Goal: Find specific page/section: Find specific page/section

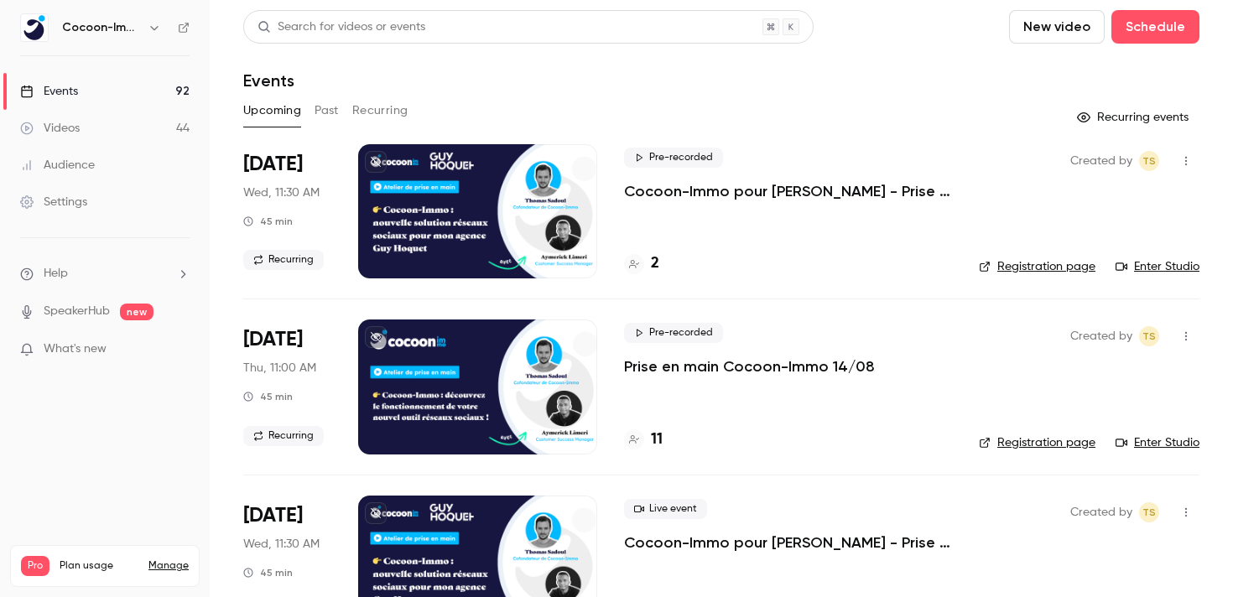
click at [878, 190] on p "Cocoon-Immo pour [PERSON_NAME] - Prise en main" at bounding box center [788, 191] width 328 height 20
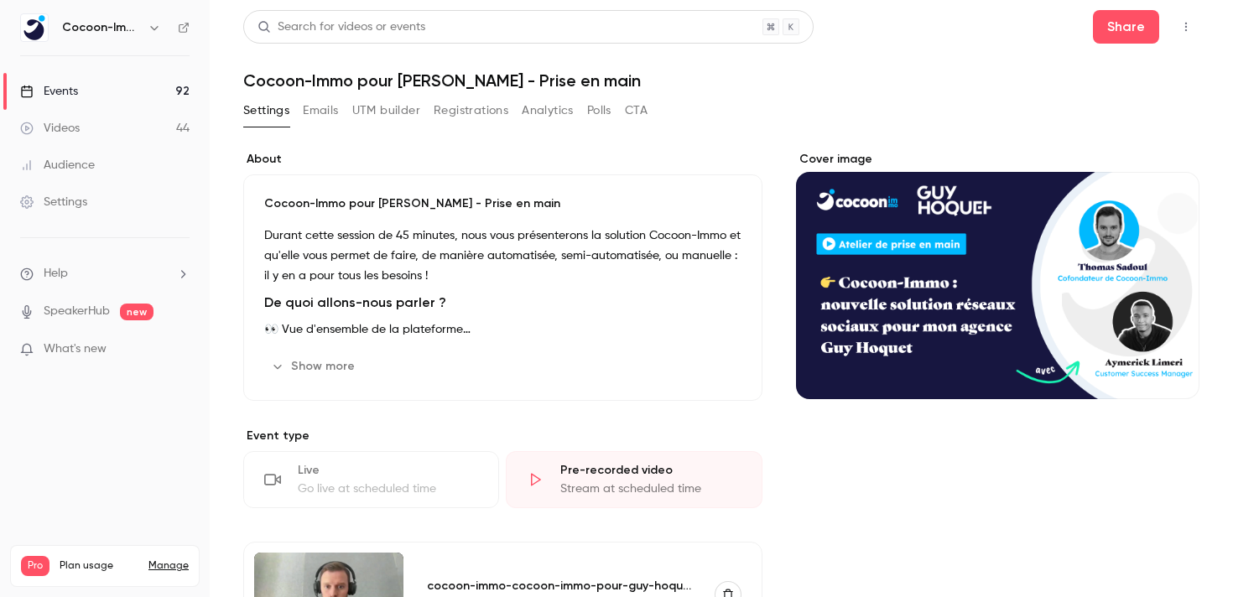
click at [1181, 28] on icon "button" at bounding box center [1185, 27] width 13 height 12
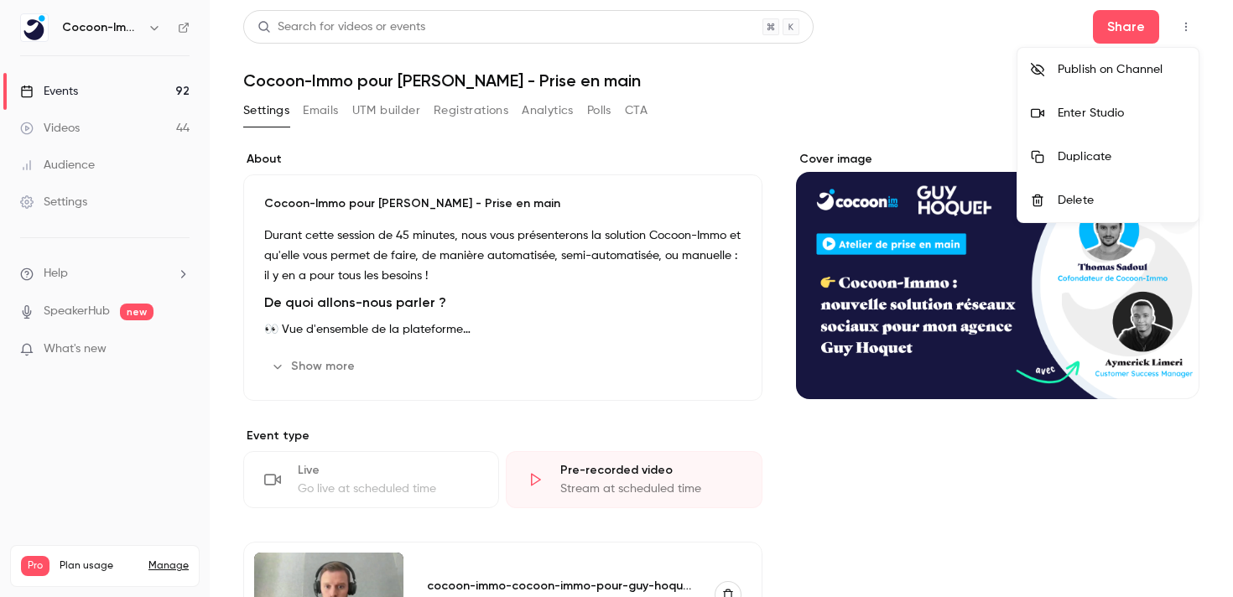
click at [1111, 107] on div "Enter Studio" at bounding box center [1120, 113] width 127 height 17
